Goal: Find specific page/section: Find specific page/section

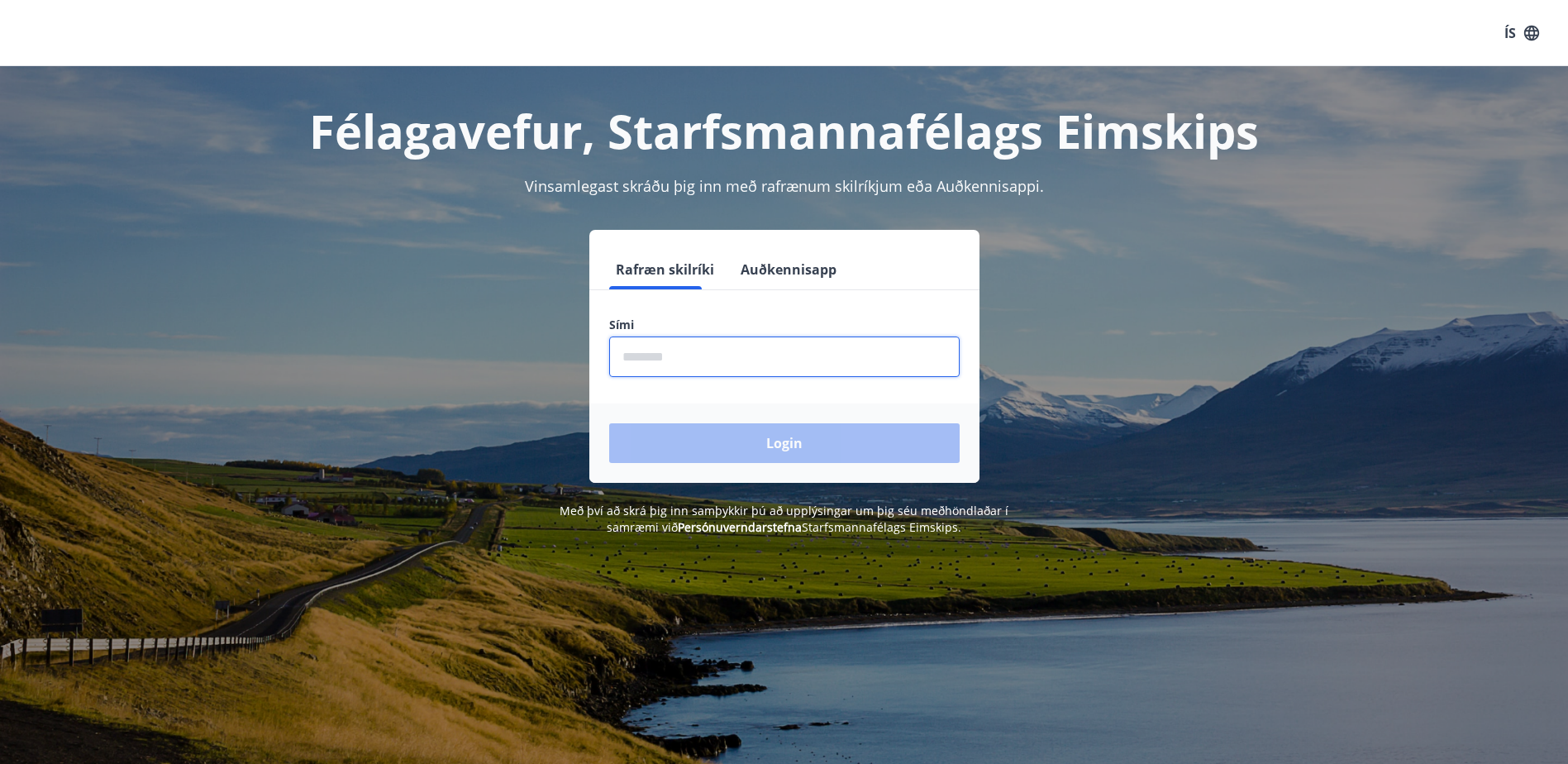
click at [633, 352] on input "phone" at bounding box center [784, 356] width 350 height 41
type input "********"
click at [609, 423] on button "Login" at bounding box center [784, 443] width 350 height 40
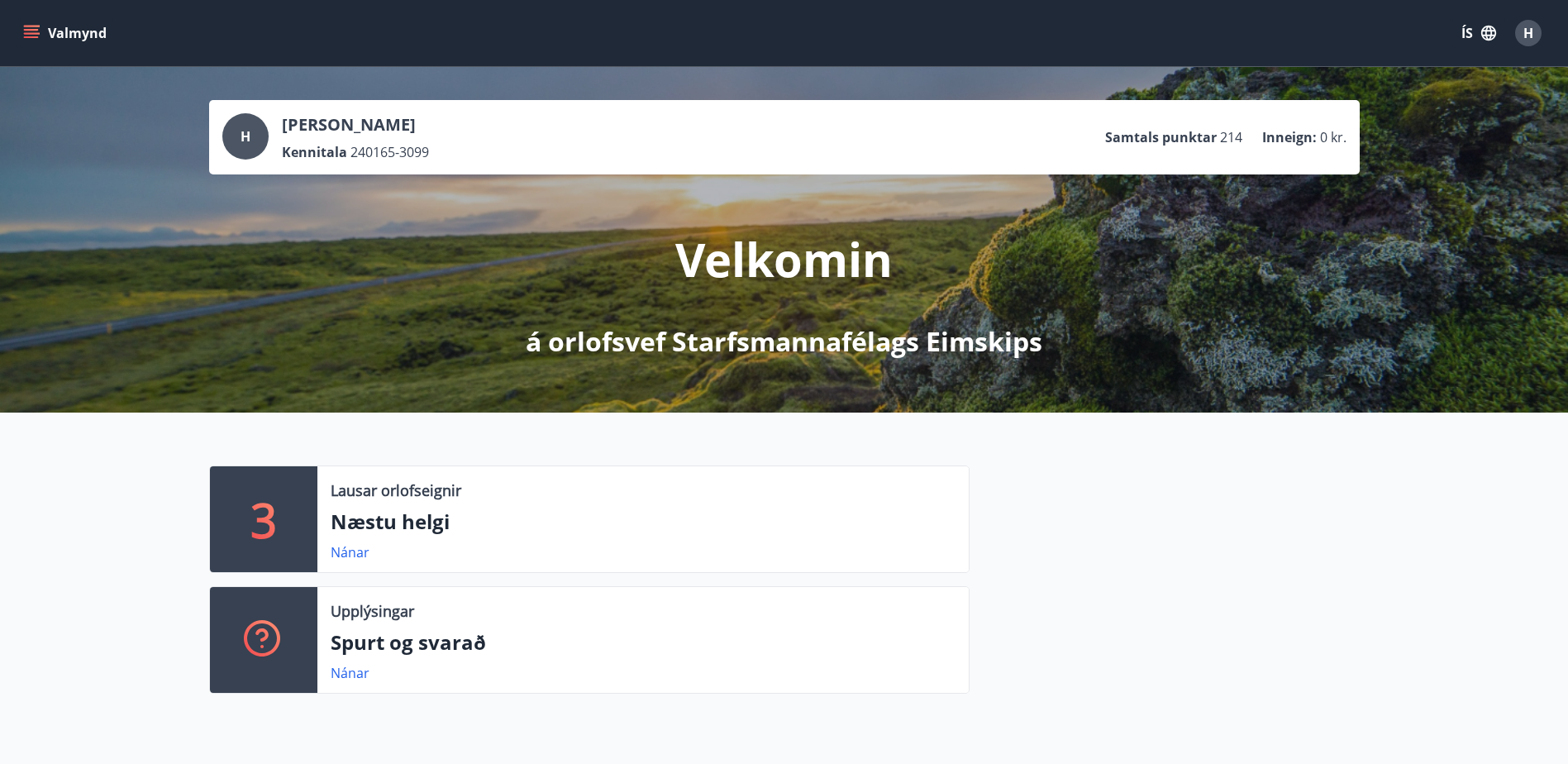
click at [24, 30] on icon "menu" at bounding box center [31, 29] width 15 height 2
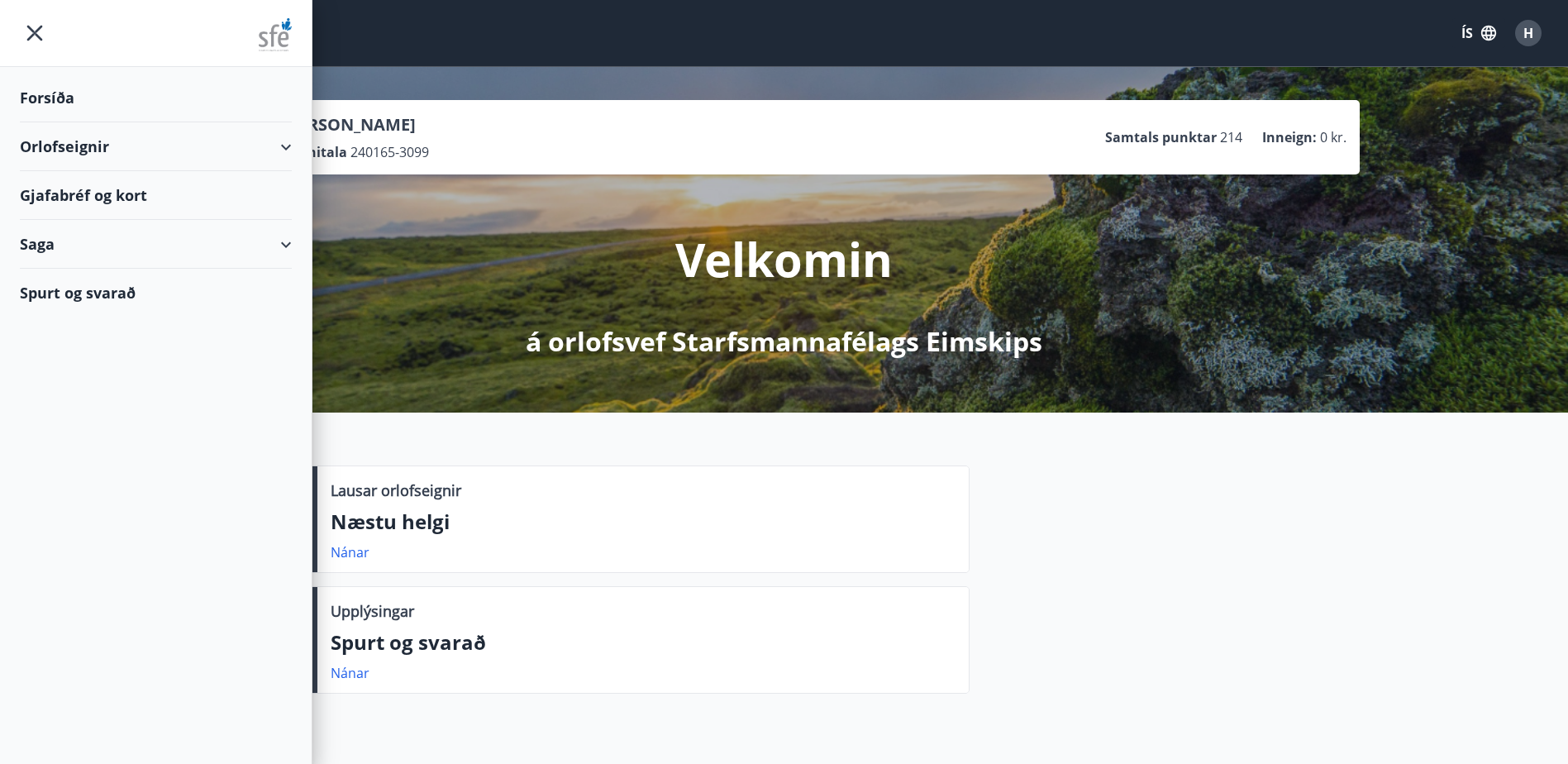
click at [60, 190] on div "Gjafabréf og kort" at bounding box center [156, 196] width 272 height 48
click at [102, 189] on div "Gjafabréf og kort" at bounding box center [156, 196] width 272 height 48
